Goal: Task Accomplishment & Management: Manage account settings

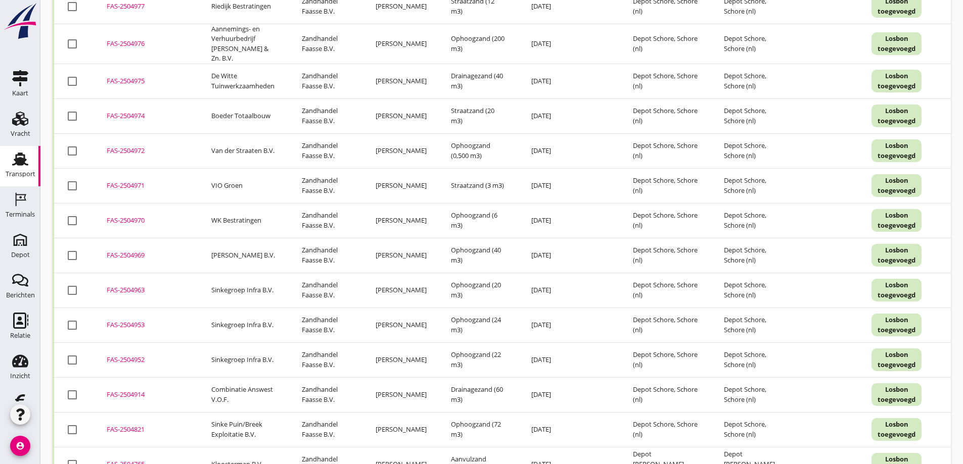
scroll to position [2727, 0]
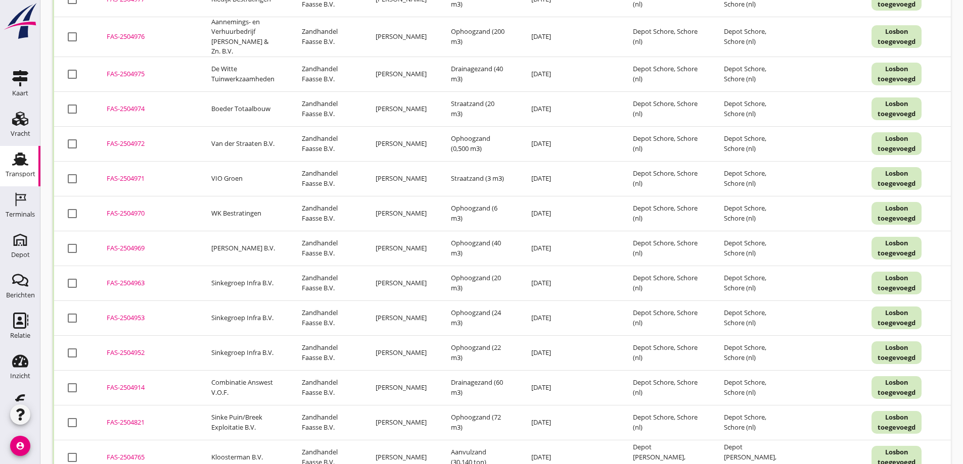
click at [74, 379] on div at bounding box center [72, 387] width 17 height 17
checkbox input "true"
click at [133, 383] on div "FAS-2504914" at bounding box center [147, 388] width 80 height 10
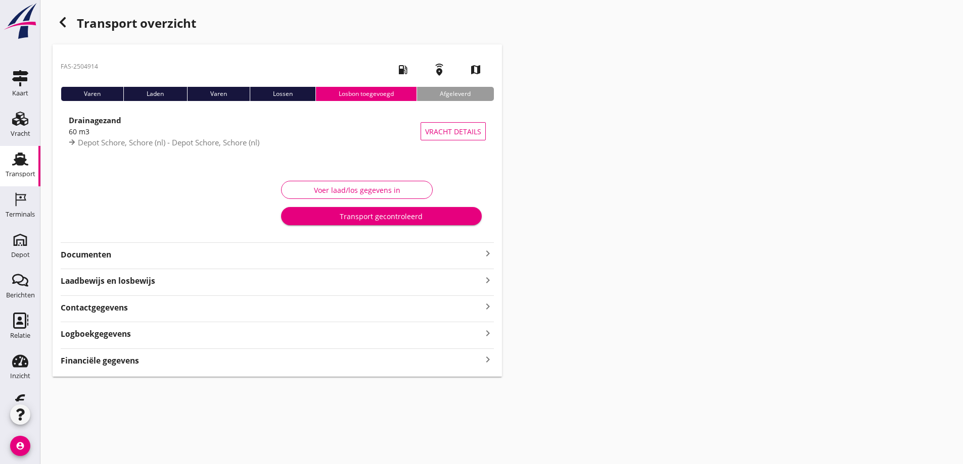
click at [158, 256] on strong "Documenten" at bounding box center [271, 255] width 421 height 12
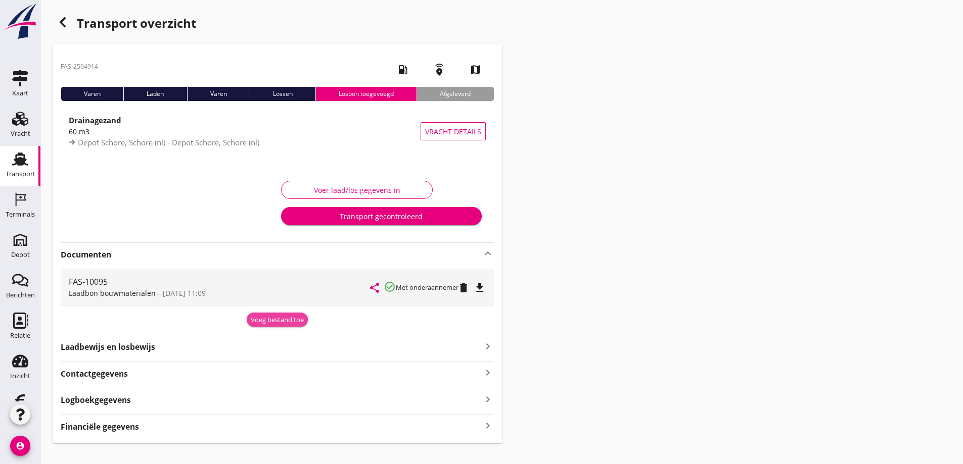
click at [280, 318] on div "Voeg bestand toe" at bounding box center [277, 320] width 53 height 10
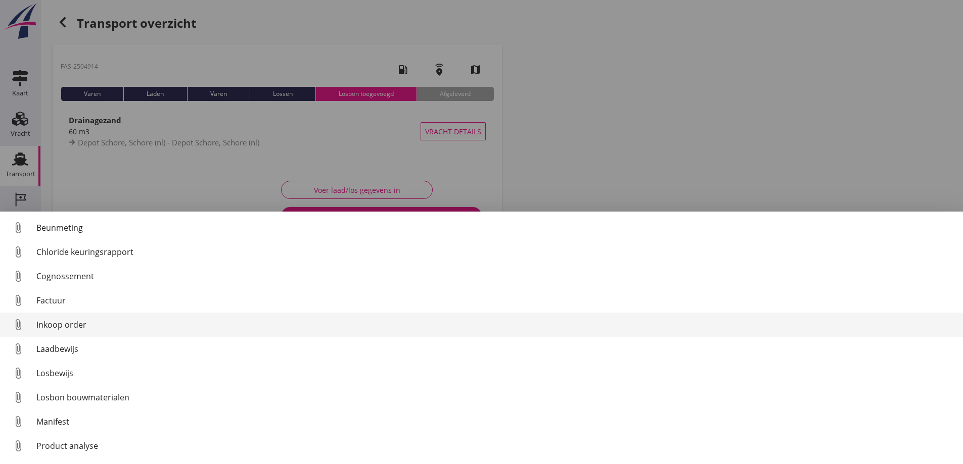
click at [148, 323] on div "Inkoop order" at bounding box center [495, 325] width 918 height 12
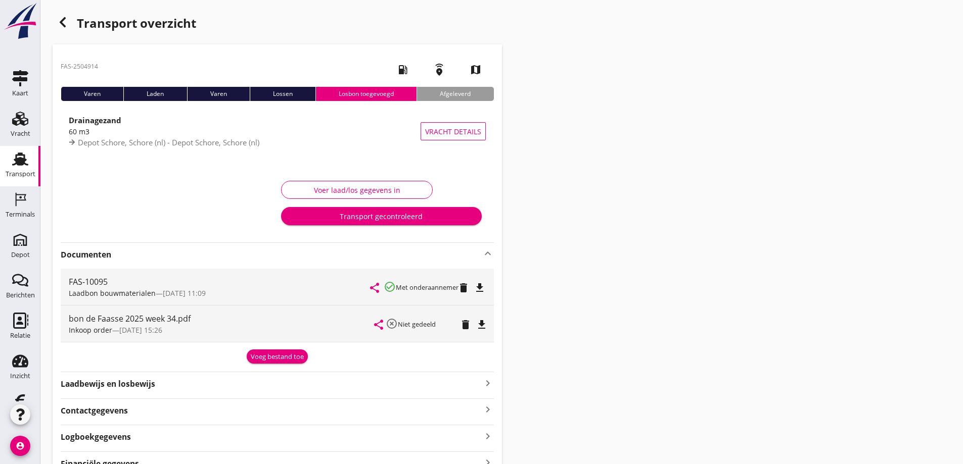
scroll to position [52, 0]
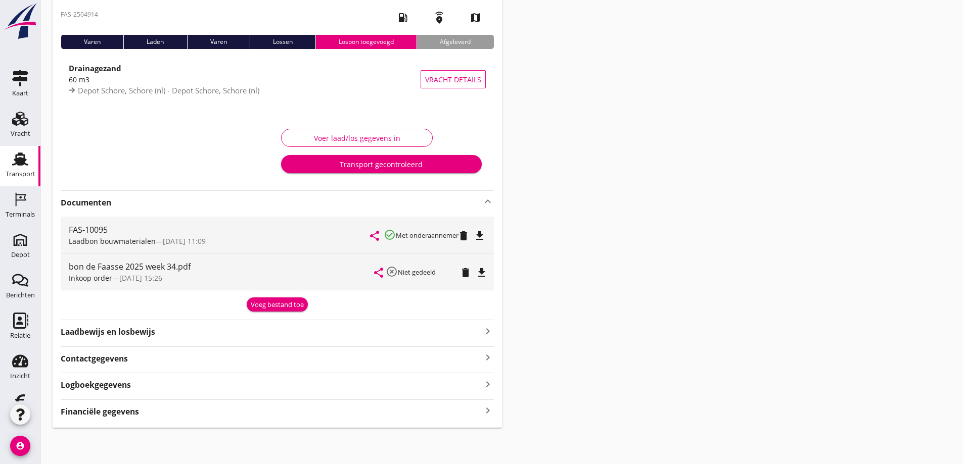
click at [167, 415] on div "Financiële gegevens keyboard_arrow_right" at bounding box center [277, 411] width 433 height 14
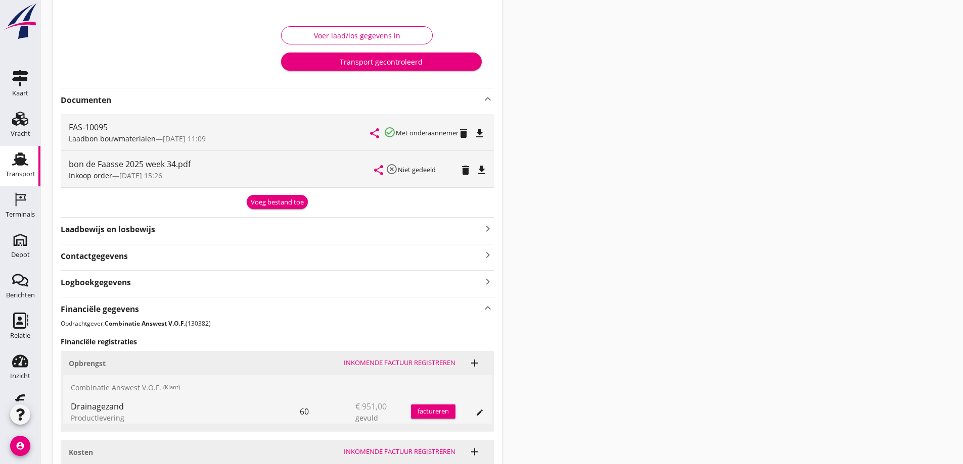
scroll to position [243, 0]
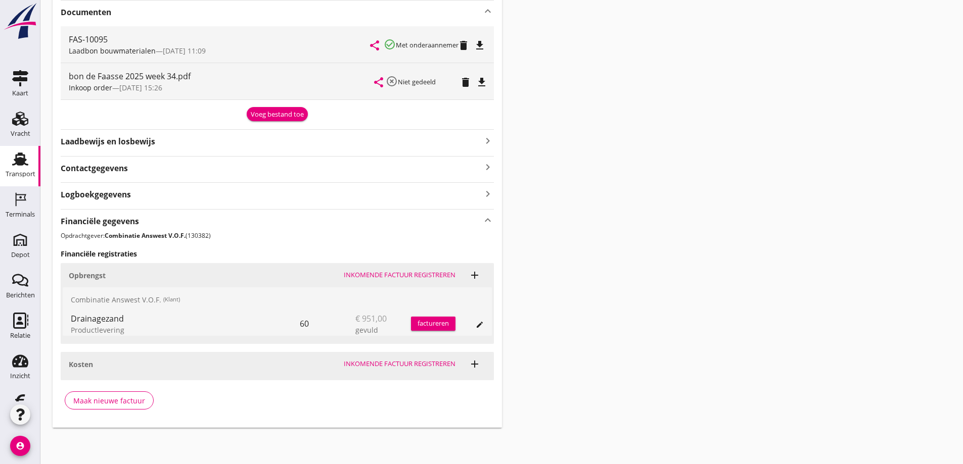
click at [442, 319] on div "factureren" at bounding box center [433, 324] width 44 height 10
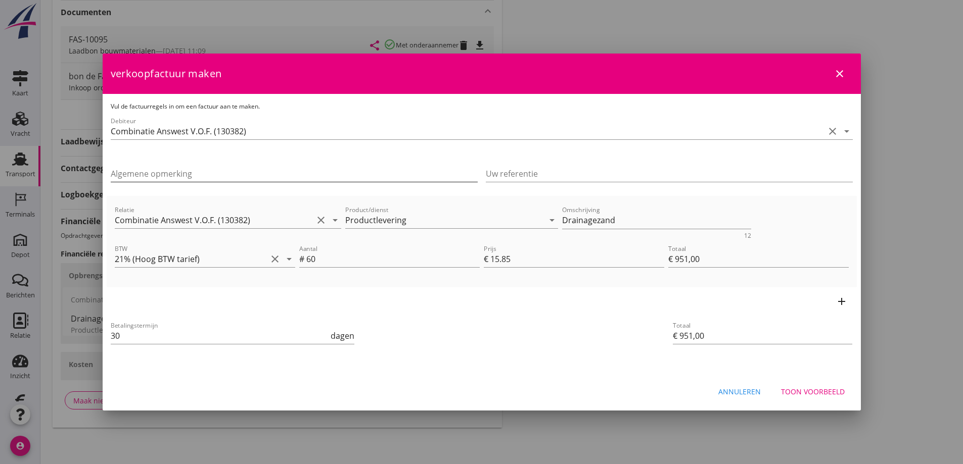
click at [152, 174] on input "Algemene opmerking" at bounding box center [294, 174] width 367 height 16
click at [161, 173] on input "Algemene opmerking" at bounding box center [294, 174] width 367 height 16
click at [236, 175] on input "480024 Realisatie Dijkversterking Hansweert" at bounding box center [294, 174] width 367 height 16
type input "480024 Realisatie Dijkversterking 2024 [GEOGRAPHIC_DATA]"
click at [796, 387] on div "Toon voorbeeld" at bounding box center [813, 392] width 64 height 11
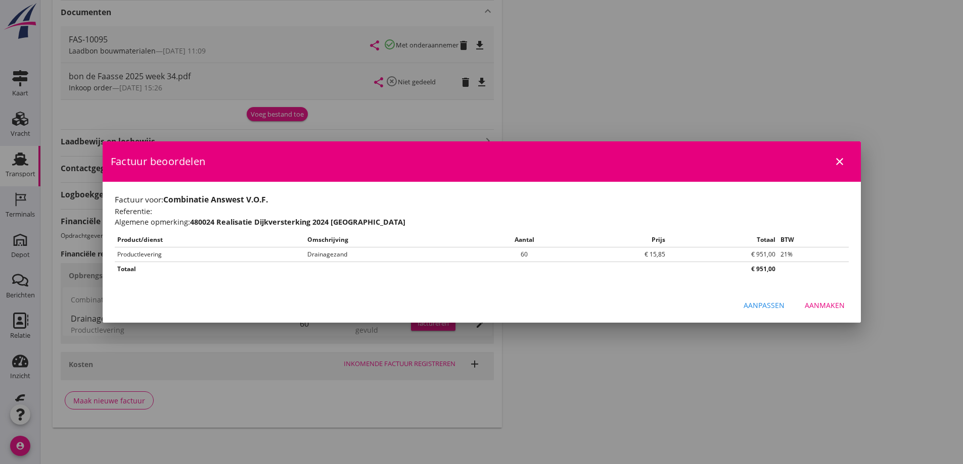
click at [818, 303] on div "Aanmaken" at bounding box center [824, 305] width 40 height 11
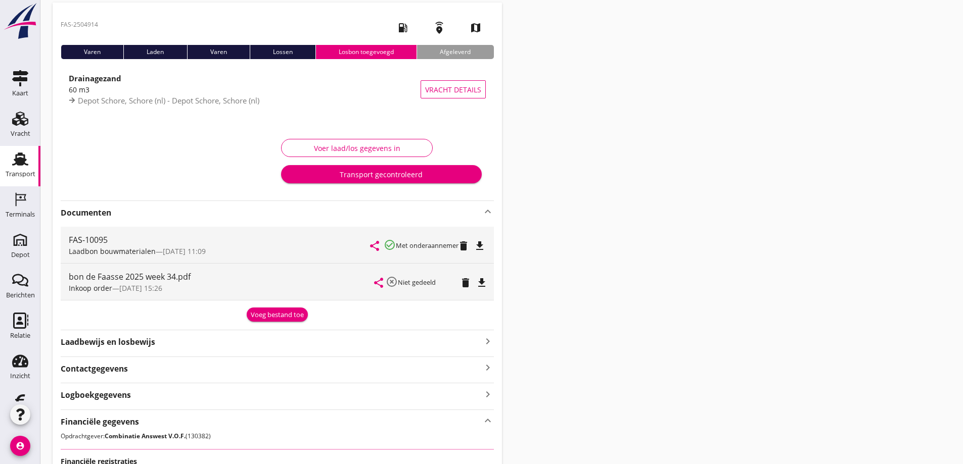
scroll to position [40, 0]
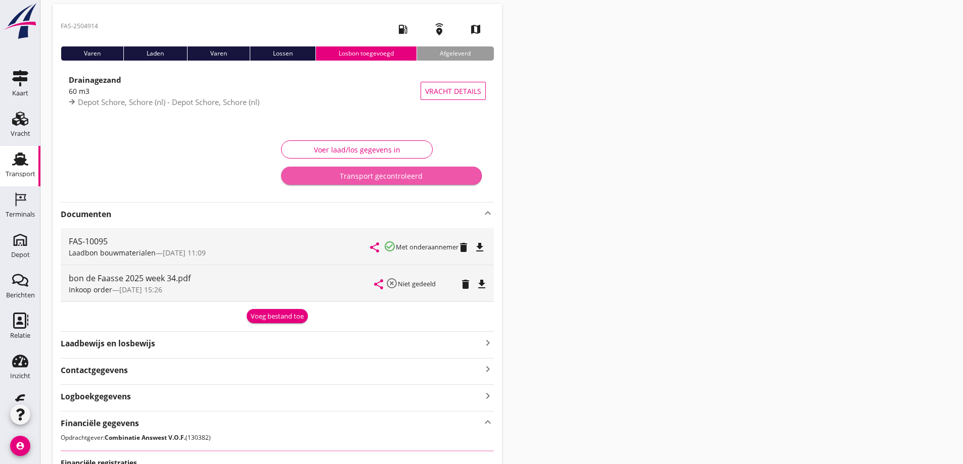
click at [355, 175] on div "Transport gecontroleerd" at bounding box center [381, 176] width 184 height 11
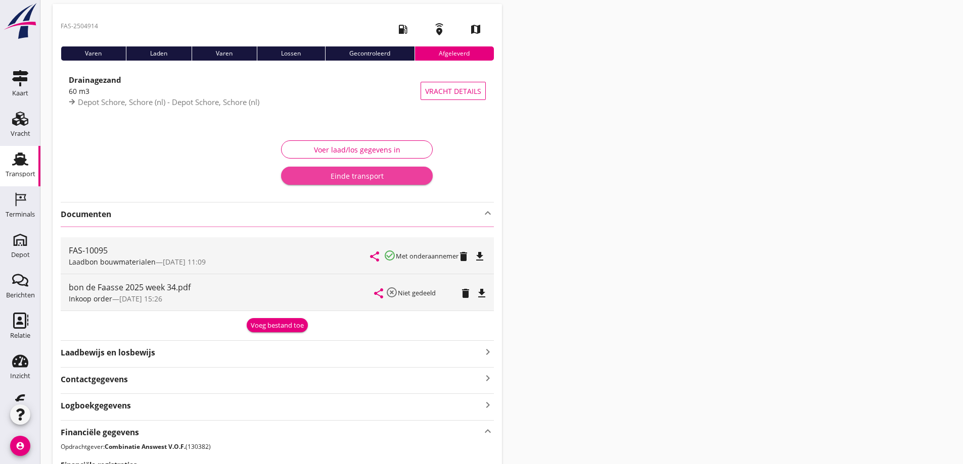
click at [357, 175] on div "Einde transport" at bounding box center [356, 176] width 135 height 11
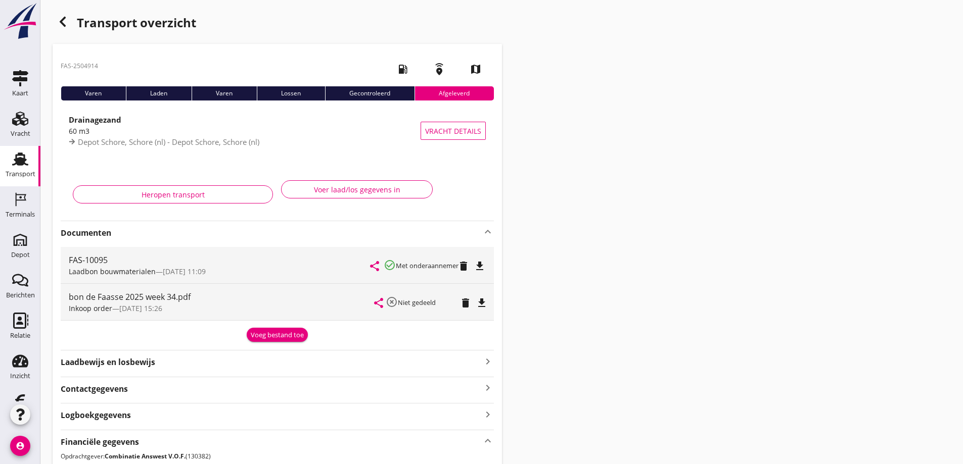
scroll to position [0, 0]
click at [66, 22] on icon "button" at bounding box center [63, 22] width 12 height 12
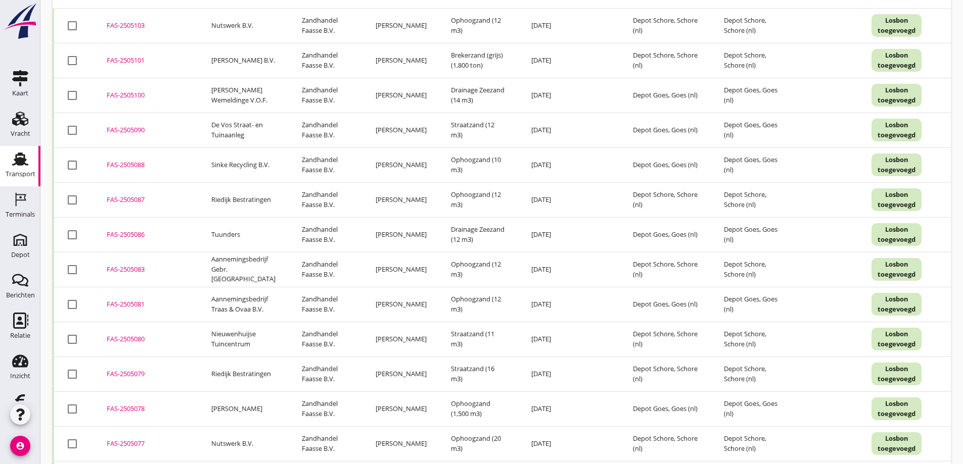
scroll to position [101, 0]
